Goal: Information Seeking & Learning: Learn about a topic

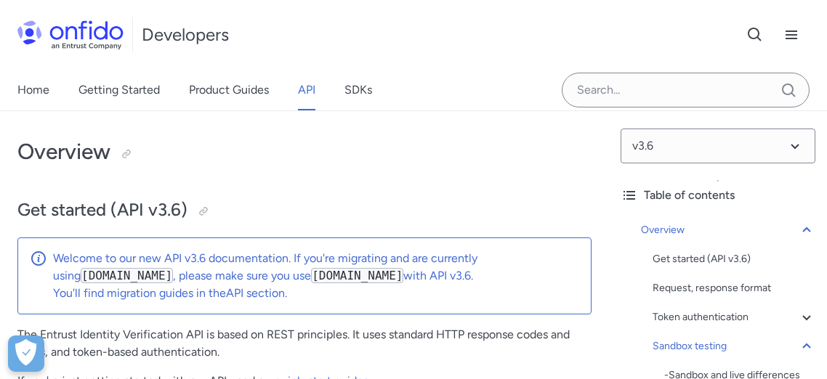
select select "http"
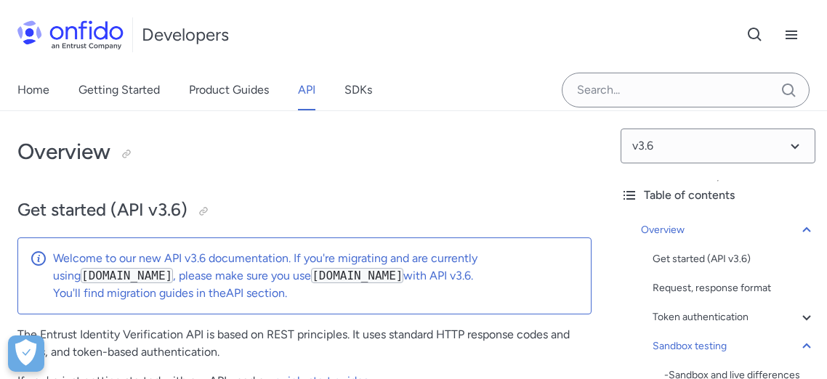
select select "http"
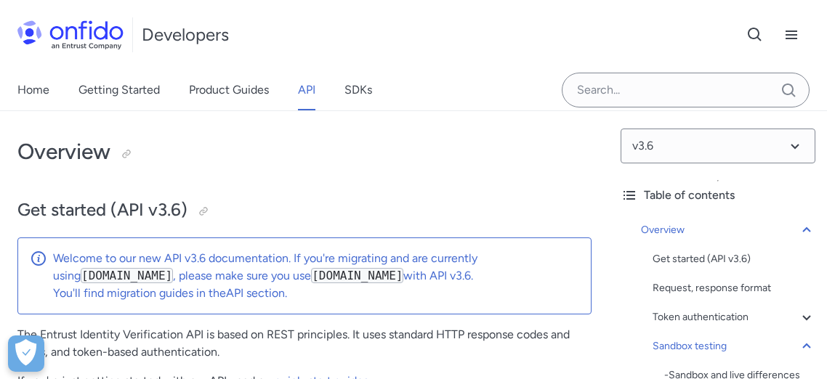
select select "http"
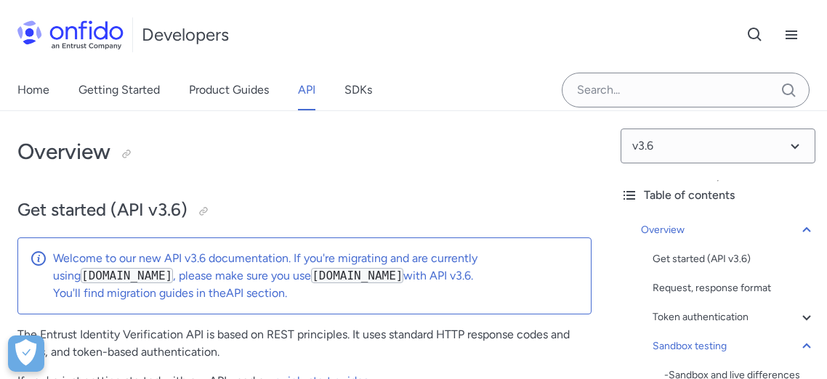
select select "http"
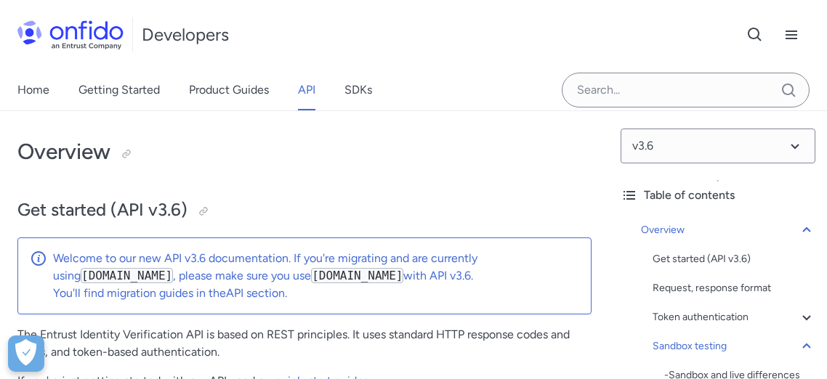
select select "http"
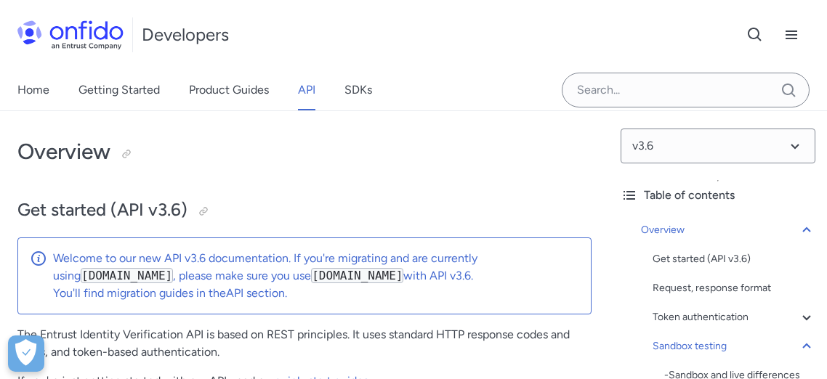
select select "http"
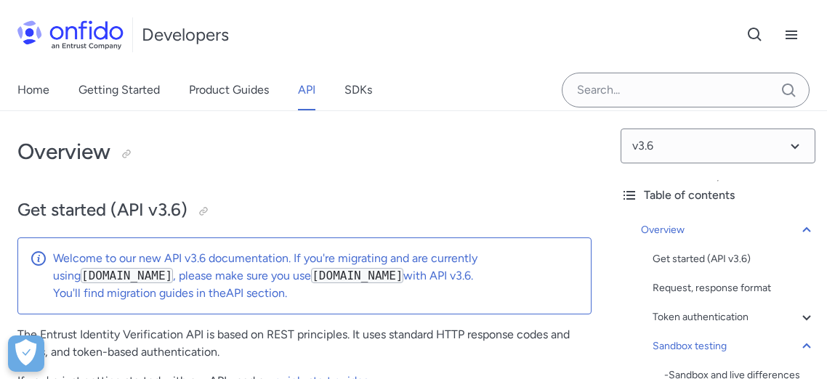
select select "http"
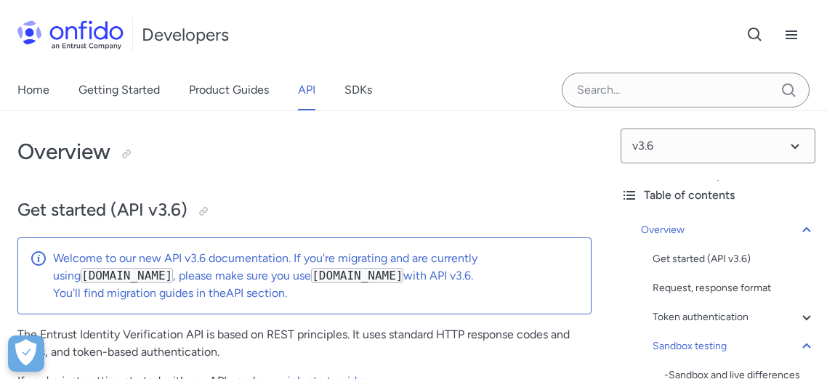
select select "http"
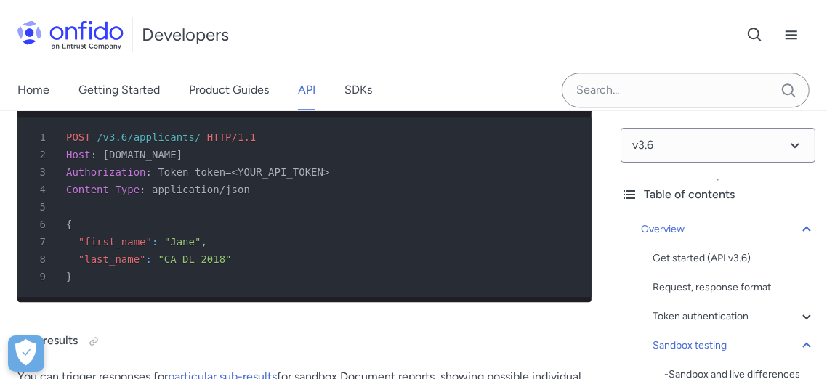
scroll to position [5815, 0]
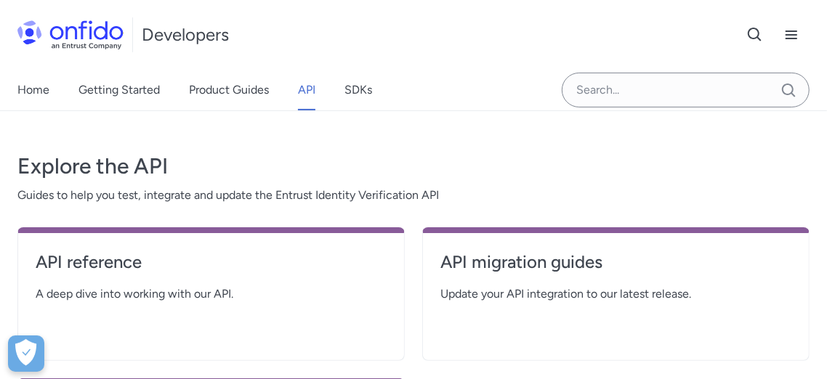
scroll to position [242, 0]
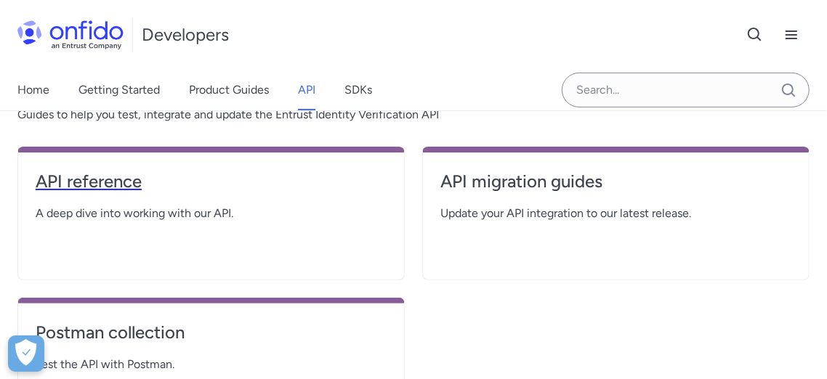
click at [122, 182] on h4 "API reference" at bounding box center [211, 181] width 351 height 23
select select "http"
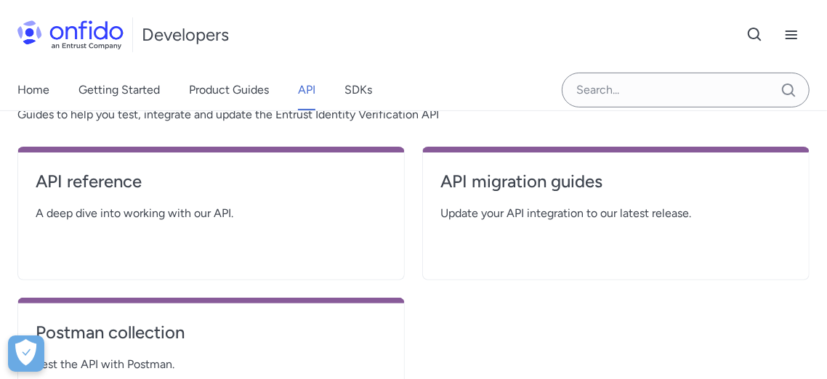
select select "http"
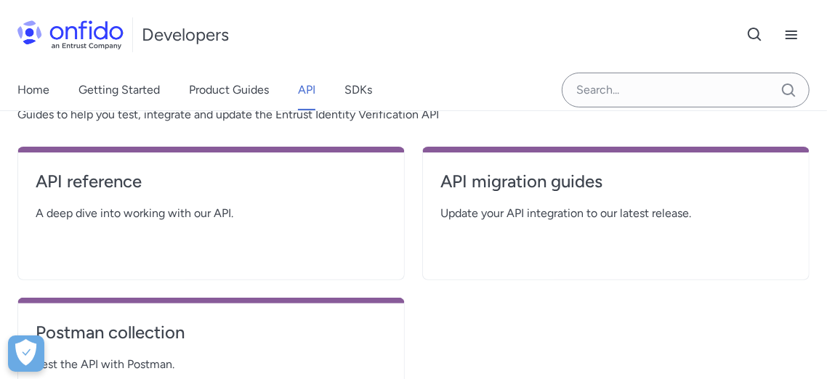
select select "http"
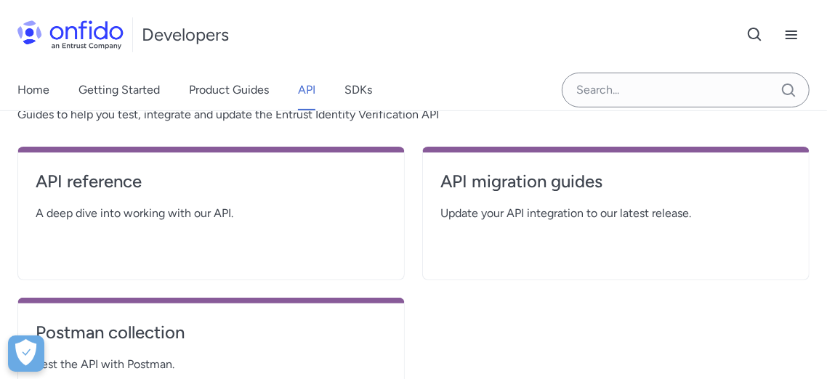
select select "http"
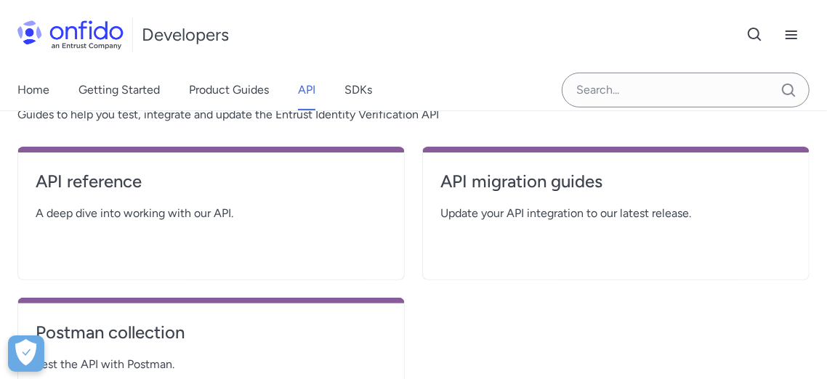
select select "http"
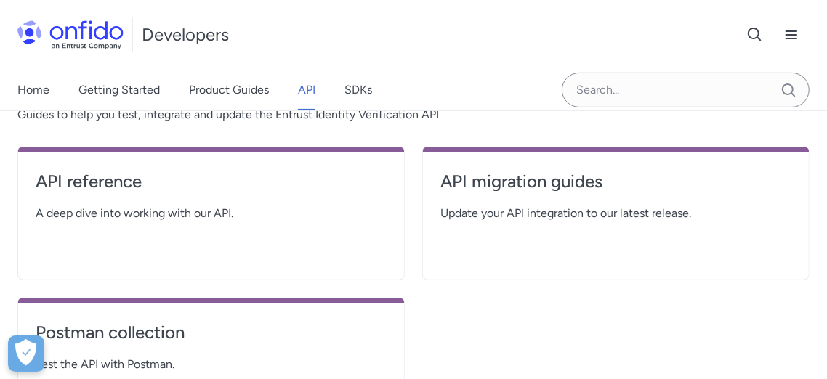
select select "http"
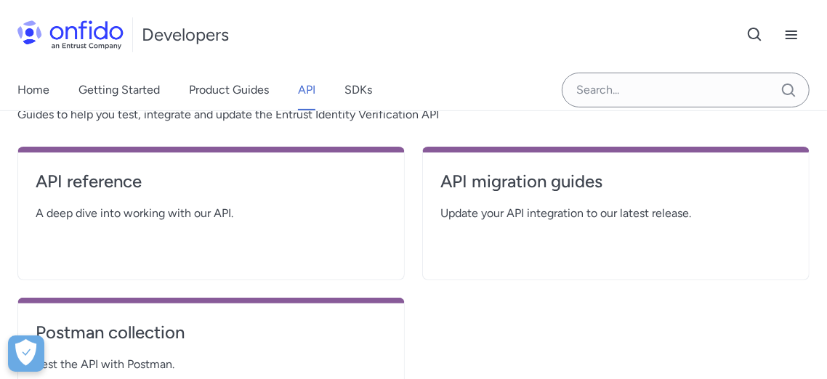
select select "http"
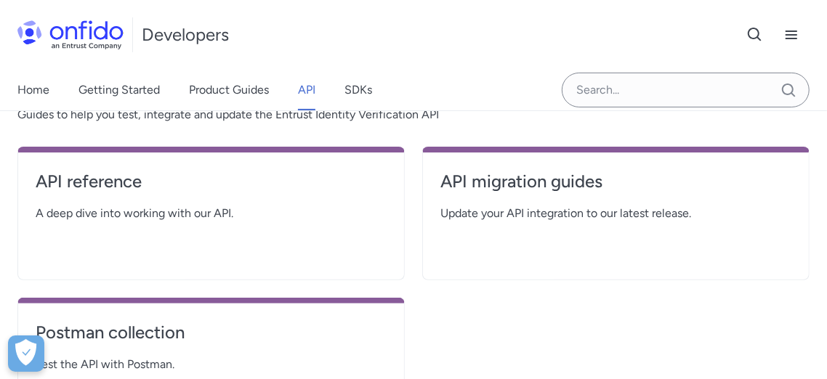
select select "http"
